Goal: Information Seeking & Learning: Learn about a topic

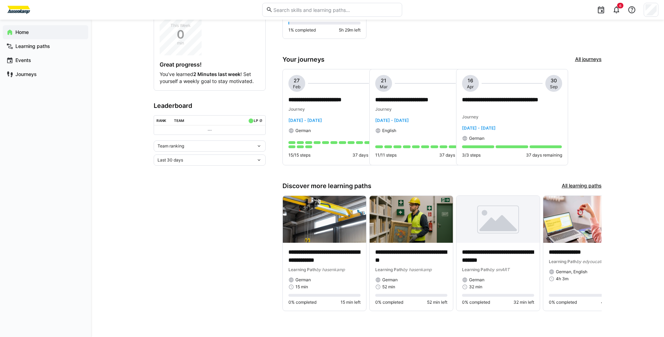
scroll to position [78, 0]
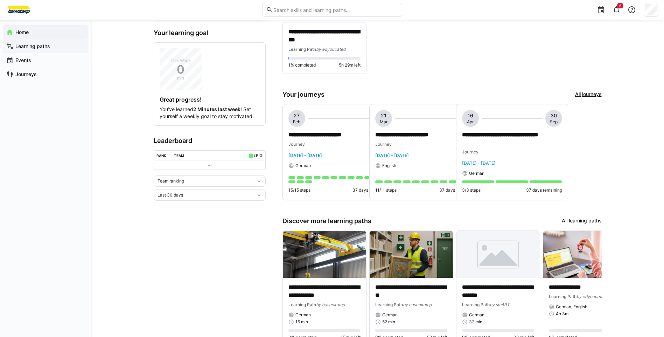
click at [0, 0] on app-navigation-label "Learning paths" at bounding box center [0, 0] width 0 height 0
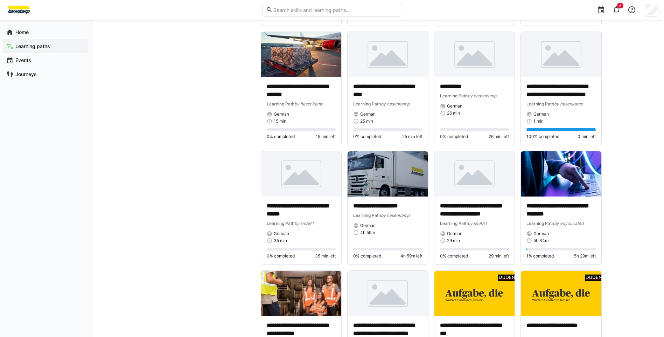
scroll to position [3605, 0]
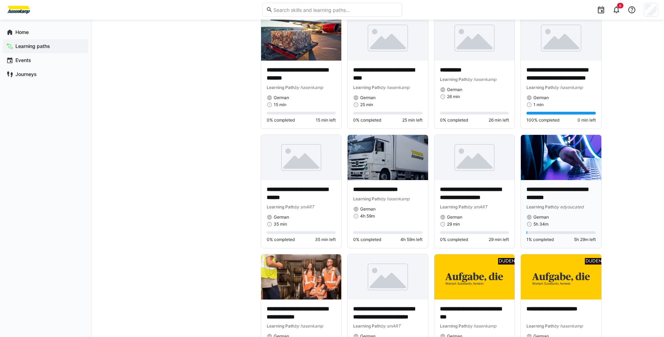
click at [564, 199] on p "**********" at bounding box center [560, 194] width 69 height 16
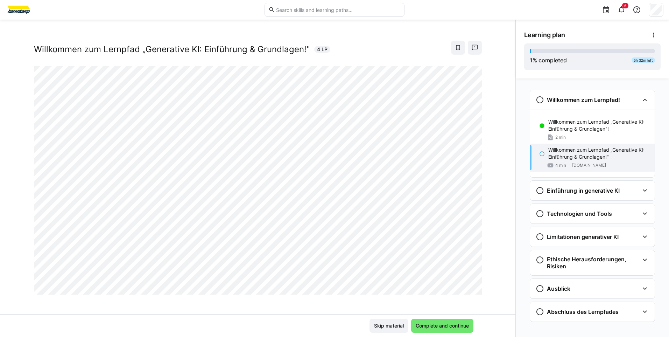
scroll to position [12, 0]
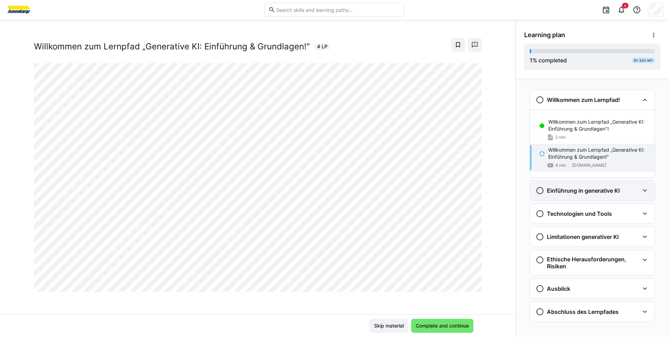
click at [603, 186] on div "Einführung in generative KI" at bounding box center [592, 191] width 125 height 20
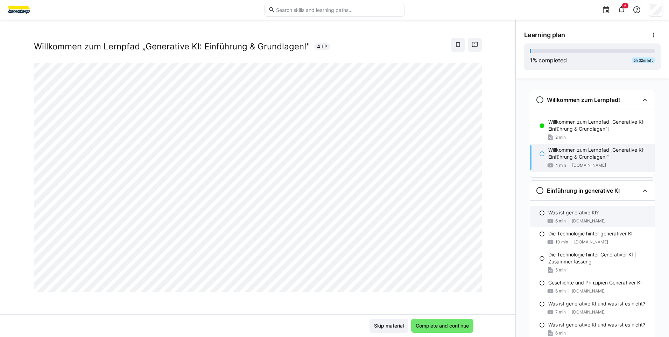
click at [569, 215] on p "Was ist generative KI?" at bounding box center [573, 212] width 50 height 7
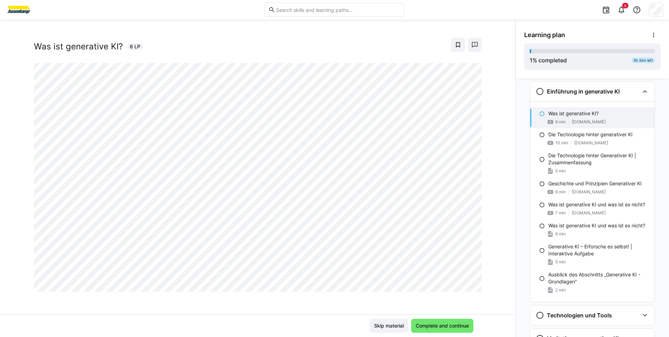
scroll to position [102, 0]
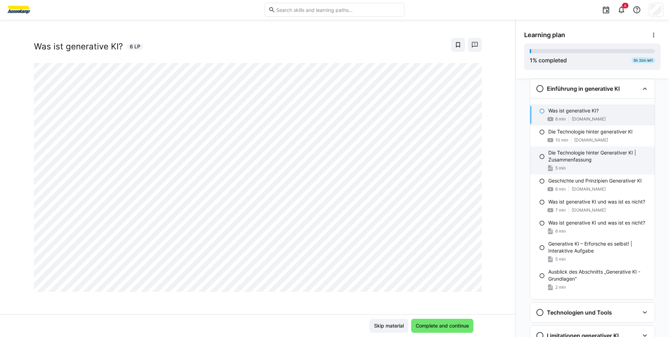
click at [576, 159] on p "Die Technologie hinter Generativer KI | Zusammenfassung" at bounding box center [598, 156] width 101 height 14
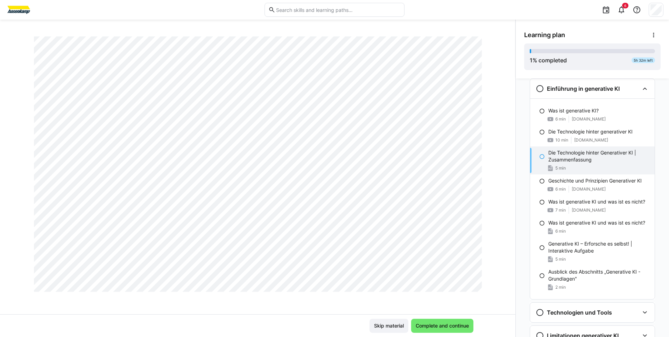
scroll to position [398, 0]
click at [572, 225] on p "Was ist generative KI und was ist es nicht?" at bounding box center [596, 222] width 97 height 7
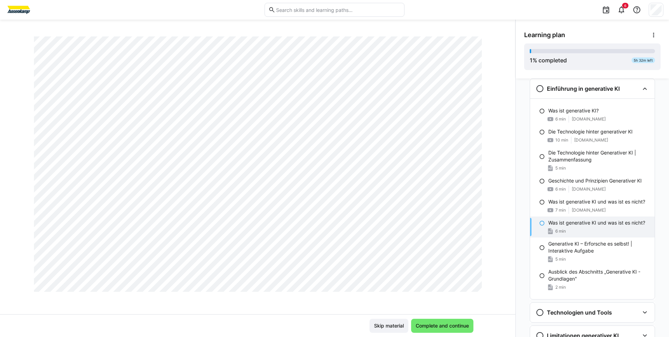
scroll to position [1658, 0]
click at [542, 252] on div "Generative KI – Erforsche es selbst! | Interaktive Aufgabe 5 min" at bounding box center [592, 251] width 125 height 28
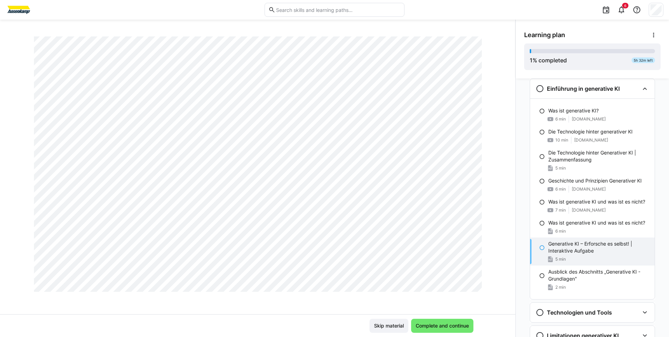
scroll to position [398, 0]
click at [582, 273] on p "Ausblick des Abschnitts „Generative KI - Grundlagen"" at bounding box center [598, 275] width 101 height 14
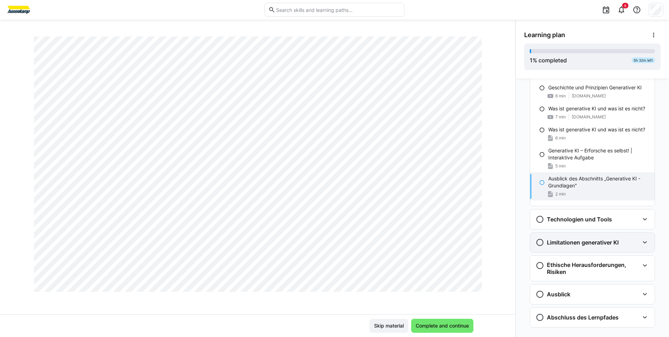
scroll to position [207, 0]
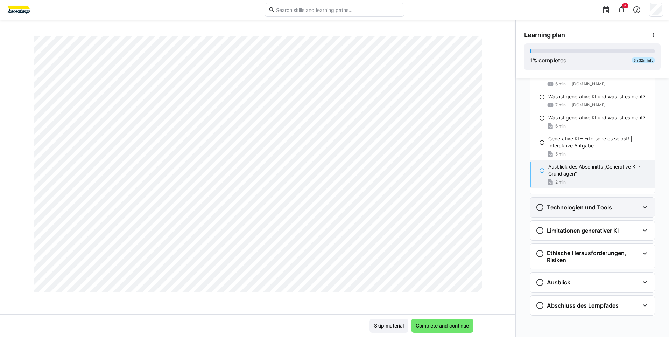
click at [564, 208] on h3 "Technologien und Tools" at bounding box center [579, 207] width 65 height 7
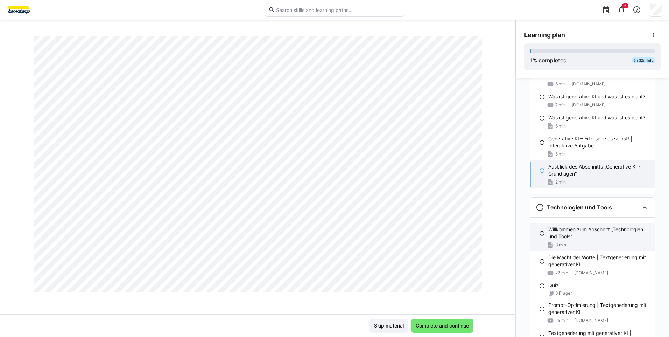
click at [559, 232] on p "Willkommen zum Abschnitt „Technologien und Tools"!" at bounding box center [598, 233] width 101 height 14
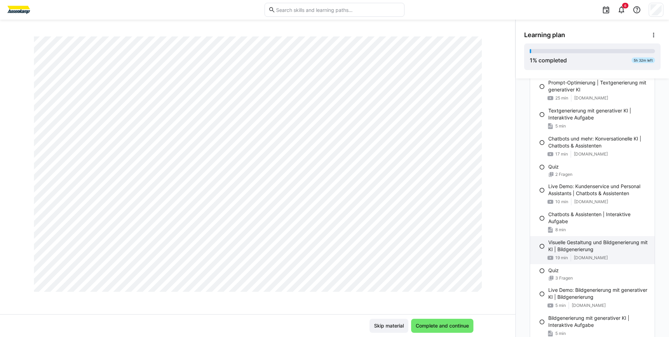
scroll to position [431, 0]
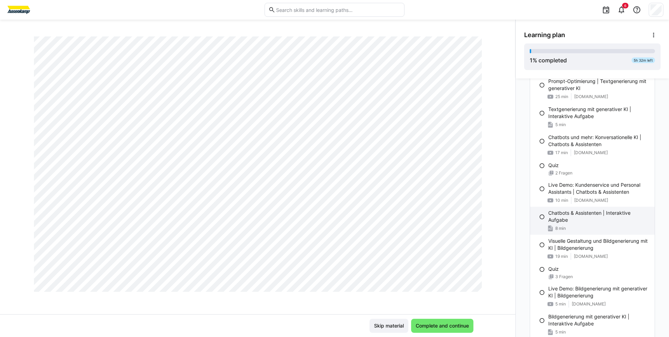
click at [565, 215] on p "Chatbots & Assistenten | Interaktive Aufgabe" at bounding box center [598, 216] width 101 height 14
